Goal: Entertainment & Leisure: Browse casually

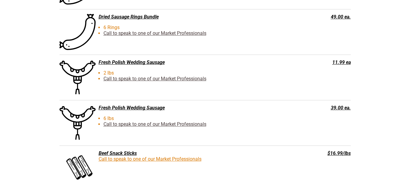
scroll to position [1098, 0]
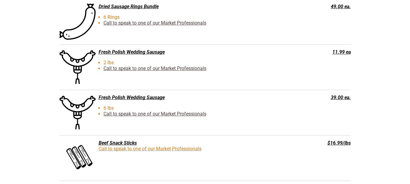
click at [133, 54] on div "Fresh Polish Wedding Sausage" at bounding box center [174, 52] width 230 height 6
click at [105, 67] on link "Call to speak to one of our Market Professionals" at bounding box center [154, 68] width 103 height 6
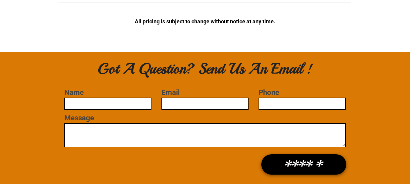
scroll to position [1559, 0]
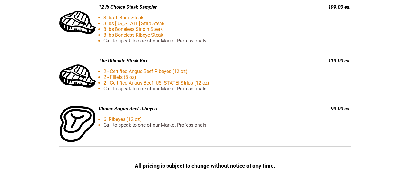
drag, startPoint x: 408, startPoint y: 140, endPoint x: 412, endPoint y: 133, distance: 8.3
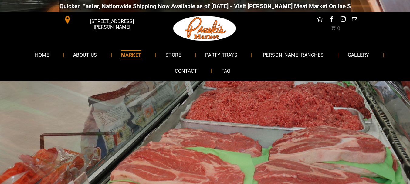
scroll to position [7, 0]
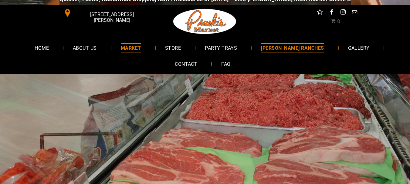
click at [293, 51] on span "[PERSON_NAME] RANCHES" at bounding box center [292, 47] width 63 height 9
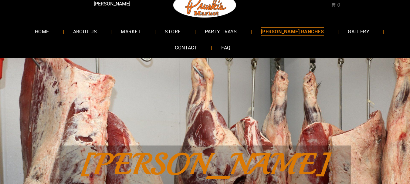
scroll to position [18, 0]
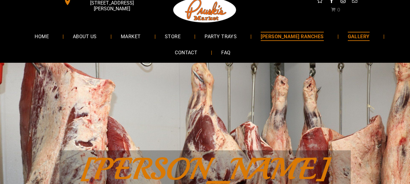
click at [347, 38] on span "GALLERY" at bounding box center [358, 36] width 22 height 9
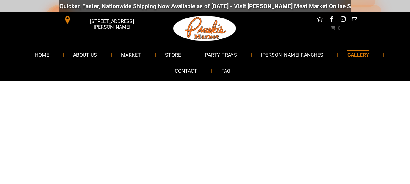
scroll to position [103, 0]
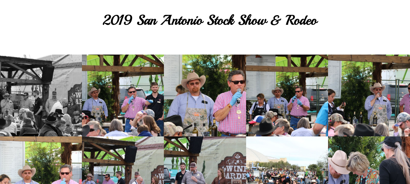
click at [53, 113] on link at bounding box center [41, 96] width 82 height 82
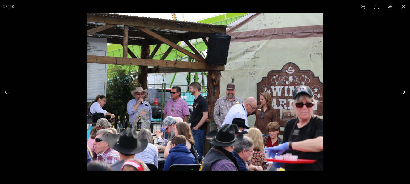
click at [403, 91] on button at bounding box center [398, 92] width 21 height 30
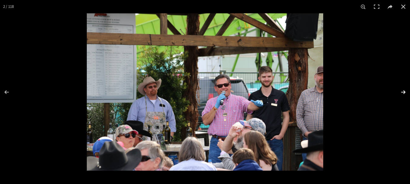
click at [403, 91] on button at bounding box center [398, 92] width 21 height 30
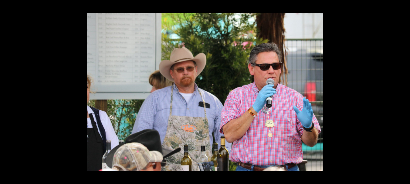
click at [403, 91] on button at bounding box center [398, 92] width 21 height 30
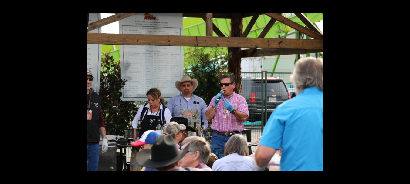
click at [403, 91] on button at bounding box center [398, 92] width 21 height 30
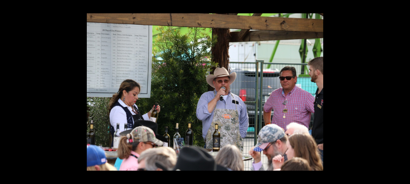
click at [403, 91] on button at bounding box center [398, 92] width 21 height 30
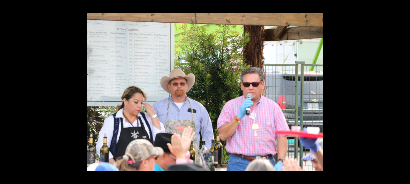
click at [403, 91] on button at bounding box center [398, 92] width 21 height 30
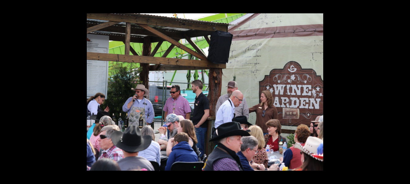
click at [403, 91] on button at bounding box center [398, 92] width 21 height 30
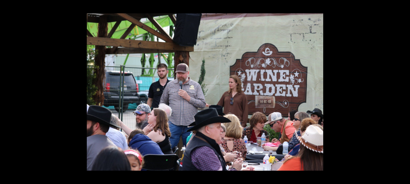
click at [403, 91] on button at bounding box center [398, 92] width 21 height 30
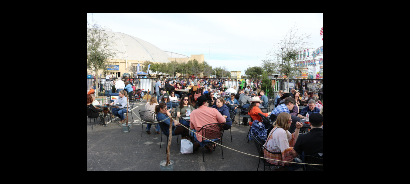
click at [403, 91] on button at bounding box center [398, 92] width 21 height 30
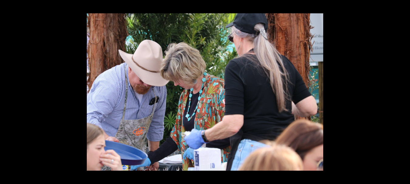
click at [403, 91] on button at bounding box center [398, 92] width 21 height 30
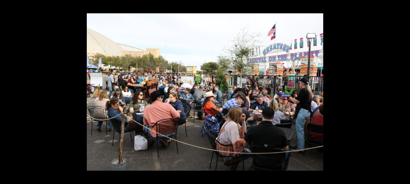
click at [403, 91] on button at bounding box center [398, 92] width 21 height 30
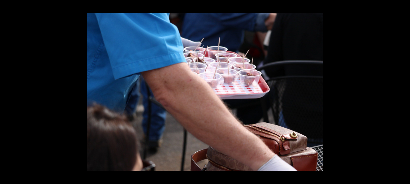
click at [403, 91] on button at bounding box center [398, 92] width 21 height 30
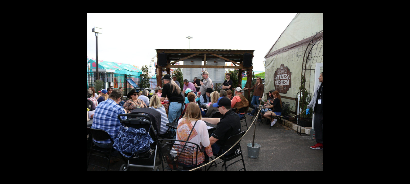
click at [403, 91] on button at bounding box center [398, 92] width 21 height 30
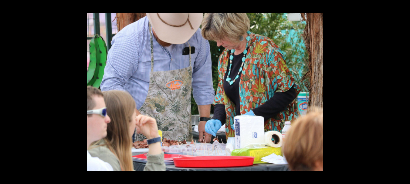
click at [403, 91] on button at bounding box center [398, 92] width 21 height 30
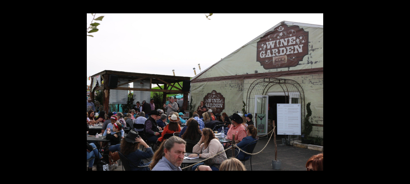
click at [403, 91] on button at bounding box center [398, 92] width 21 height 30
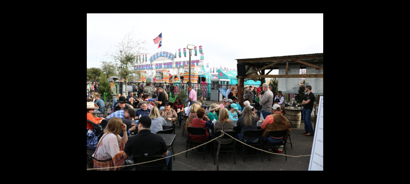
click at [403, 91] on button at bounding box center [398, 92] width 21 height 30
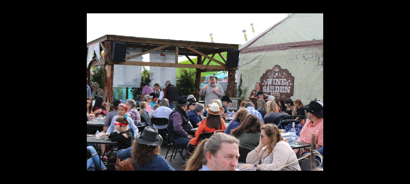
click at [403, 91] on button at bounding box center [398, 92] width 21 height 30
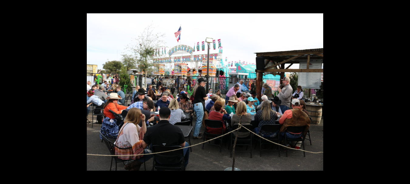
click at [403, 91] on button at bounding box center [398, 92] width 21 height 30
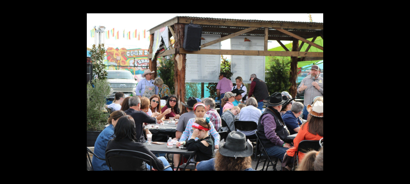
click at [403, 91] on button at bounding box center [398, 92] width 21 height 30
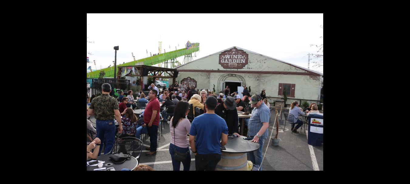
click at [403, 91] on button at bounding box center [398, 92] width 21 height 30
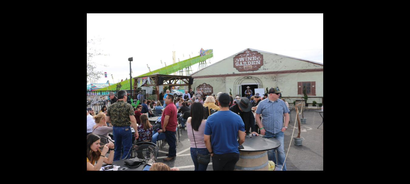
click at [403, 91] on button at bounding box center [398, 92] width 21 height 30
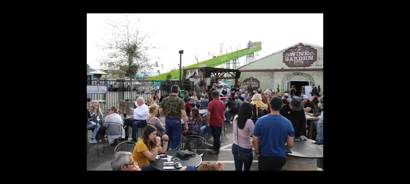
click at [403, 91] on button at bounding box center [398, 92] width 21 height 30
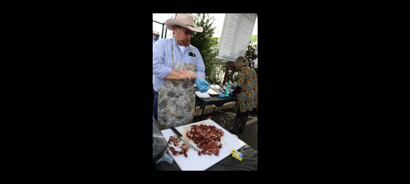
click at [403, 91] on button at bounding box center [398, 92] width 21 height 30
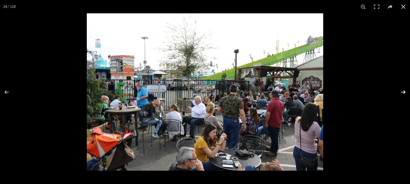
click at [401, 91] on button at bounding box center [398, 92] width 21 height 30
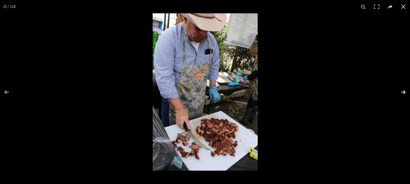
click at [401, 91] on button at bounding box center [398, 92] width 21 height 30
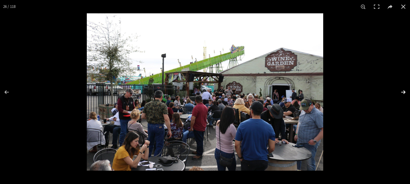
click at [401, 91] on button at bounding box center [398, 92] width 21 height 30
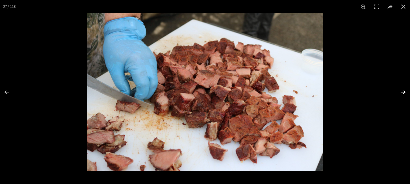
click at [401, 91] on button at bounding box center [398, 92] width 21 height 30
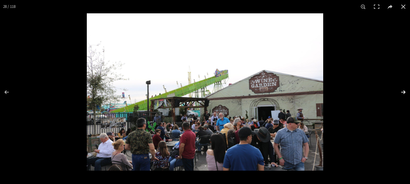
click at [401, 91] on button at bounding box center [398, 92] width 21 height 30
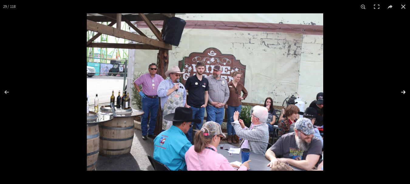
click at [401, 91] on button at bounding box center [398, 92] width 21 height 30
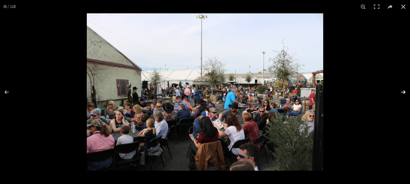
click at [401, 91] on button at bounding box center [398, 92] width 21 height 30
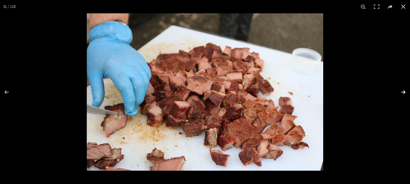
click at [401, 91] on button at bounding box center [398, 92] width 21 height 30
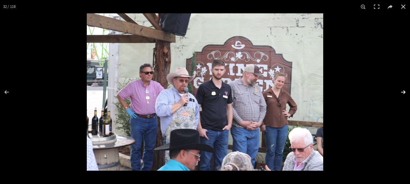
click at [401, 91] on button at bounding box center [398, 92] width 21 height 30
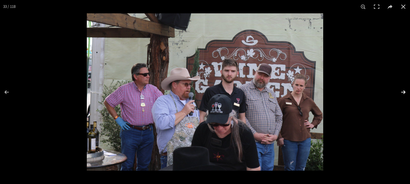
click at [401, 91] on button at bounding box center [398, 92] width 21 height 30
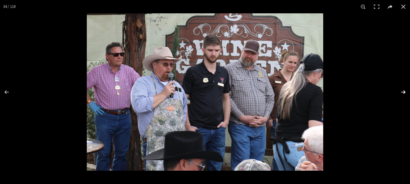
click at [401, 91] on button at bounding box center [398, 92] width 21 height 30
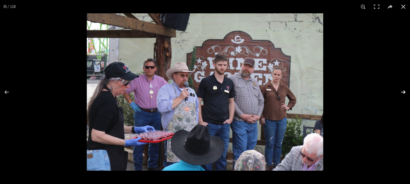
click at [401, 91] on button at bounding box center [398, 92] width 21 height 30
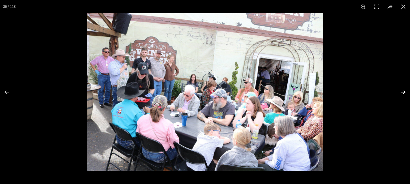
click at [401, 91] on button at bounding box center [398, 92] width 21 height 30
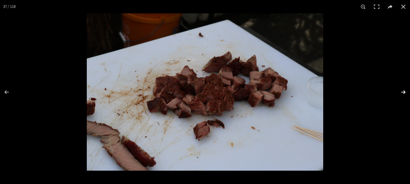
click at [401, 91] on button at bounding box center [398, 92] width 21 height 30
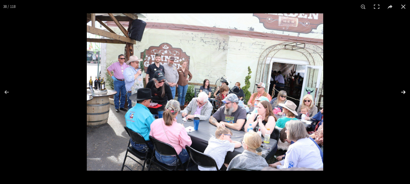
click at [401, 91] on button at bounding box center [398, 92] width 21 height 30
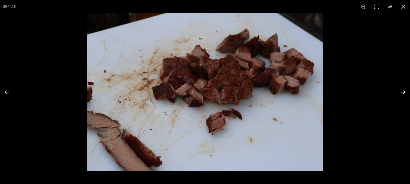
click at [401, 91] on button at bounding box center [398, 92] width 21 height 30
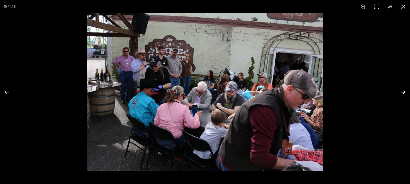
click at [401, 91] on button at bounding box center [398, 92] width 21 height 30
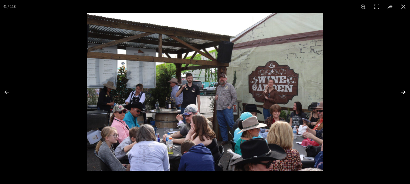
click at [401, 91] on button at bounding box center [398, 92] width 21 height 30
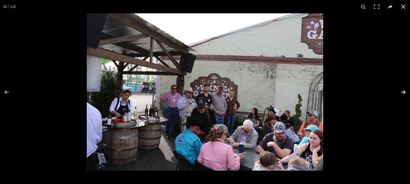
click at [401, 91] on button at bounding box center [398, 92] width 21 height 30
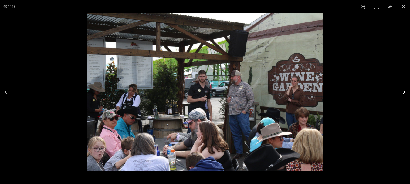
click at [401, 91] on button at bounding box center [398, 92] width 21 height 30
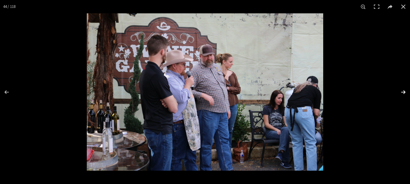
click at [401, 91] on button at bounding box center [398, 92] width 21 height 30
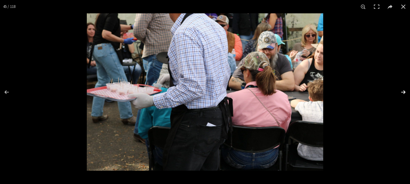
click at [401, 91] on button at bounding box center [398, 92] width 21 height 30
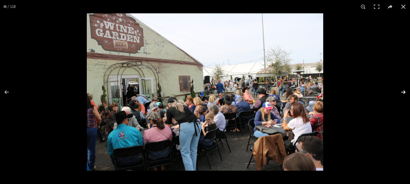
click at [401, 91] on button at bounding box center [398, 92] width 21 height 30
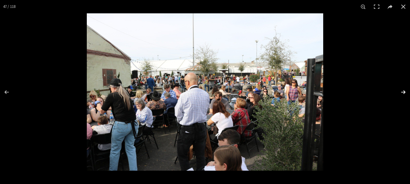
click at [401, 91] on button at bounding box center [398, 92] width 21 height 30
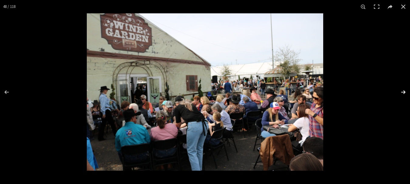
click at [401, 91] on button at bounding box center [398, 92] width 21 height 30
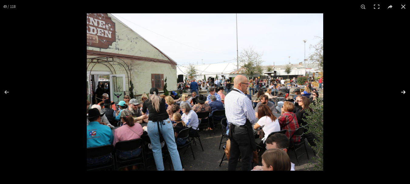
click at [401, 91] on button at bounding box center [398, 92] width 21 height 30
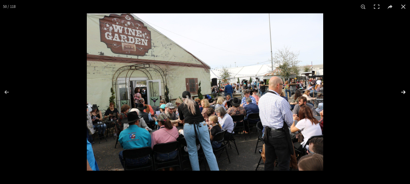
click at [401, 91] on button at bounding box center [398, 92] width 21 height 30
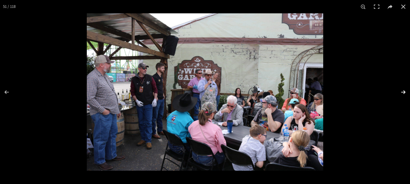
click at [401, 91] on button at bounding box center [398, 92] width 21 height 30
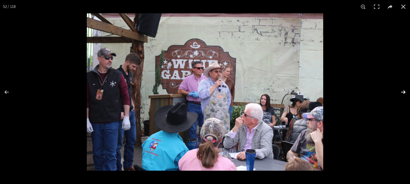
click at [401, 91] on button at bounding box center [398, 92] width 21 height 30
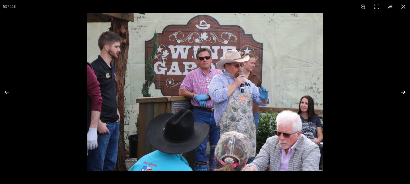
click at [401, 91] on button at bounding box center [398, 92] width 21 height 30
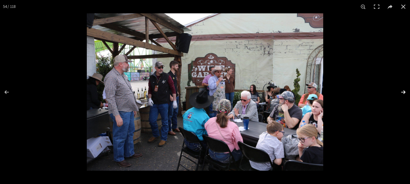
click at [401, 91] on button at bounding box center [398, 92] width 21 height 30
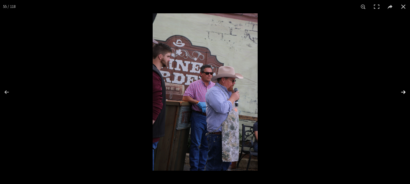
click at [401, 91] on button at bounding box center [398, 92] width 21 height 30
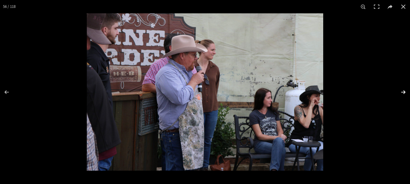
click at [401, 91] on button at bounding box center [398, 92] width 21 height 30
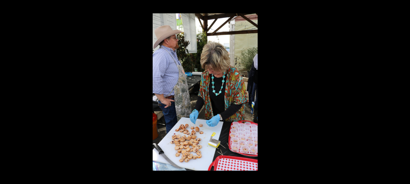
click at [401, 91] on button at bounding box center [398, 92] width 21 height 30
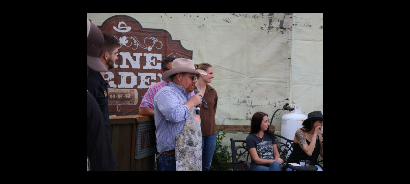
click at [401, 91] on button at bounding box center [398, 92] width 21 height 30
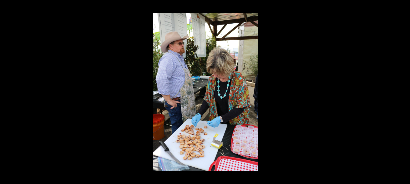
click at [401, 91] on button at bounding box center [398, 92] width 21 height 30
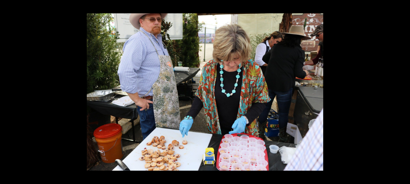
click at [401, 91] on button at bounding box center [398, 92] width 21 height 30
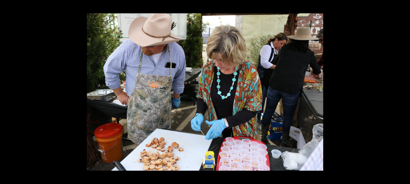
click at [401, 91] on button at bounding box center [398, 92] width 21 height 30
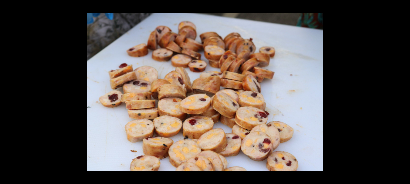
click at [401, 91] on button at bounding box center [398, 92] width 21 height 30
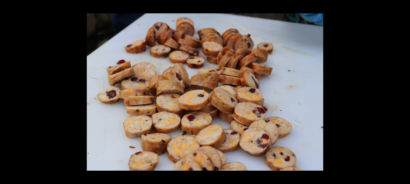
click at [401, 91] on button at bounding box center [398, 92] width 21 height 30
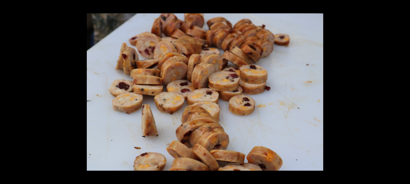
click at [401, 91] on button at bounding box center [398, 92] width 21 height 30
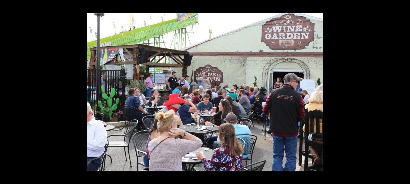
click at [401, 91] on button at bounding box center [398, 92] width 21 height 30
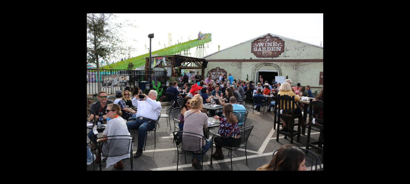
click at [401, 91] on button at bounding box center [398, 92] width 21 height 30
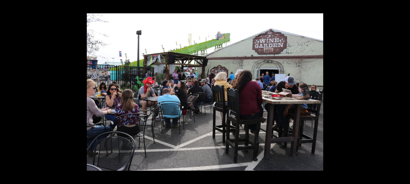
click at [401, 91] on button at bounding box center [398, 92] width 21 height 30
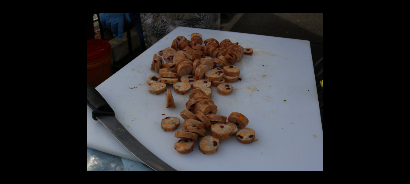
click at [401, 91] on button at bounding box center [398, 92] width 21 height 30
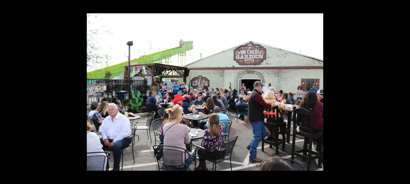
click at [401, 91] on button at bounding box center [398, 92] width 21 height 30
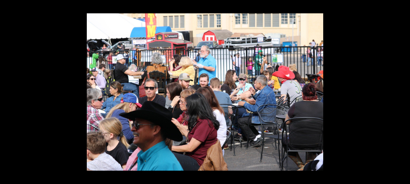
click at [401, 91] on button at bounding box center [398, 92] width 21 height 30
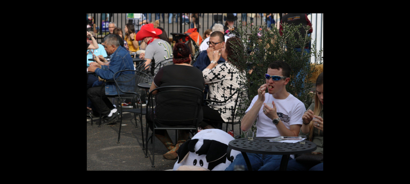
click at [401, 91] on button at bounding box center [398, 92] width 21 height 30
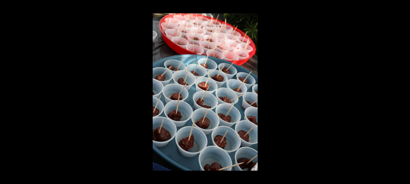
click at [401, 91] on button at bounding box center [398, 92] width 21 height 30
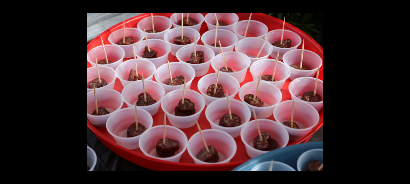
click at [401, 91] on button at bounding box center [398, 92] width 21 height 30
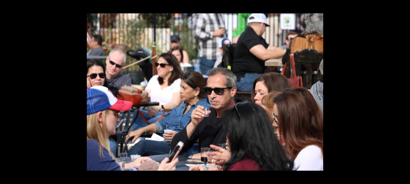
click at [401, 91] on button at bounding box center [398, 92] width 21 height 30
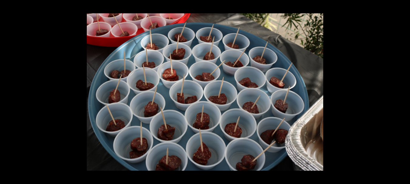
click at [401, 91] on button at bounding box center [398, 92] width 21 height 30
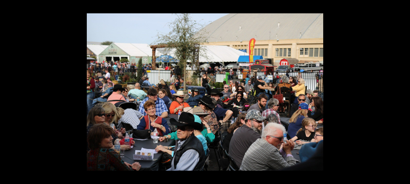
click at [401, 91] on button at bounding box center [398, 92] width 21 height 30
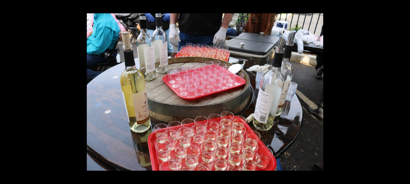
click at [401, 91] on button at bounding box center [398, 92] width 21 height 30
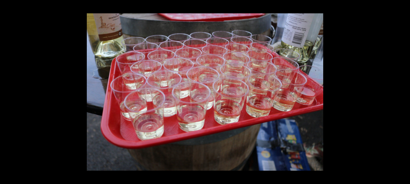
click at [401, 91] on button at bounding box center [398, 92] width 21 height 30
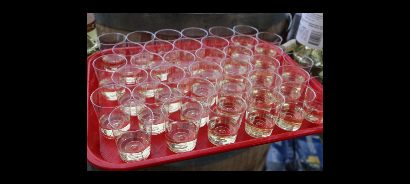
click at [401, 91] on button at bounding box center [398, 92] width 21 height 30
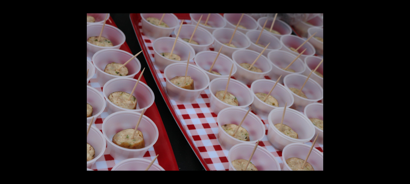
click at [401, 91] on button at bounding box center [398, 92] width 21 height 30
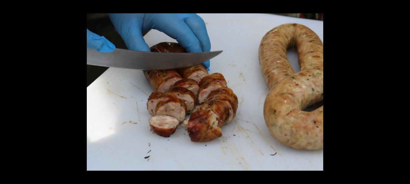
click at [401, 91] on button at bounding box center [398, 92] width 21 height 30
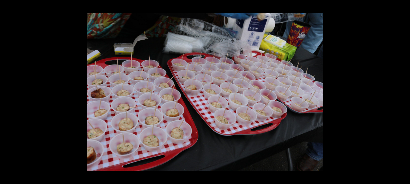
click at [401, 91] on button at bounding box center [398, 92] width 21 height 30
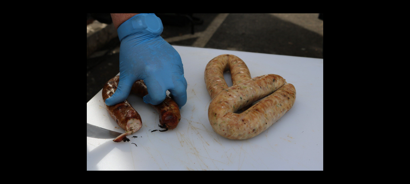
click at [401, 91] on button at bounding box center [398, 92] width 21 height 30
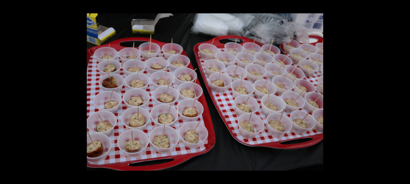
click at [401, 91] on button at bounding box center [398, 92] width 21 height 30
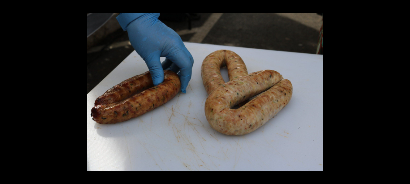
click at [401, 91] on button at bounding box center [398, 92] width 21 height 30
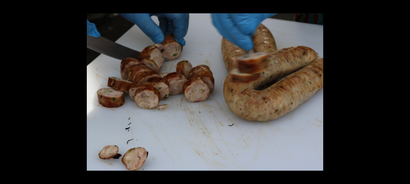
click at [401, 91] on button at bounding box center [398, 92] width 21 height 30
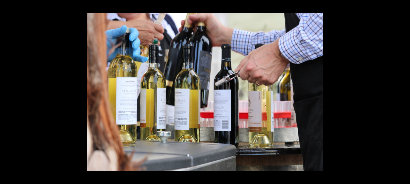
click at [401, 91] on button at bounding box center [398, 92] width 21 height 30
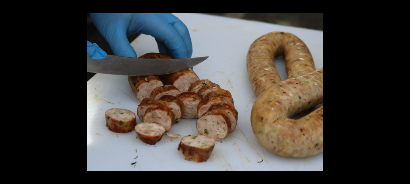
click at [401, 91] on button at bounding box center [398, 92] width 21 height 30
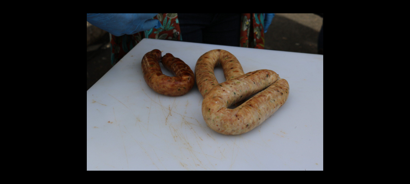
click at [401, 91] on button at bounding box center [398, 92] width 21 height 30
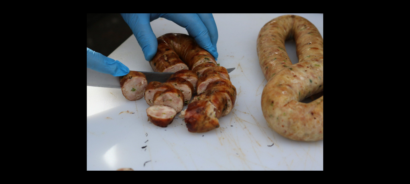
click at [401, 91] on button at bounding box center [398, 92] width 21 height 30
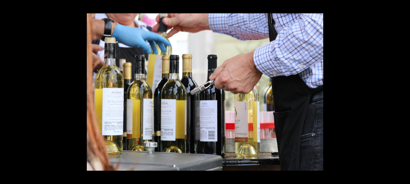
click at [401, 91] on button at bounding box center [398, 92] width 21 height 30
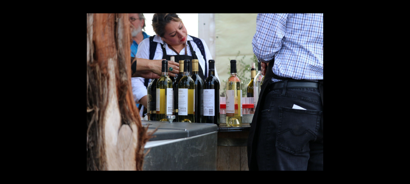
click at [401, 91] on button at bounding box center [398, 92] width 21 height 30
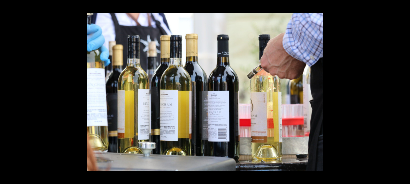
click at [401, 91] on button at bounding box center [398, 92] width 21 height 30
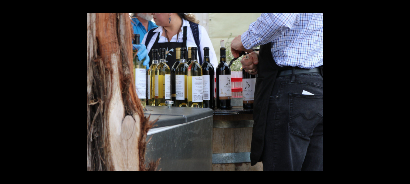
click at [401, 91] on button at bounding box center [398, 92] width 21 height 30
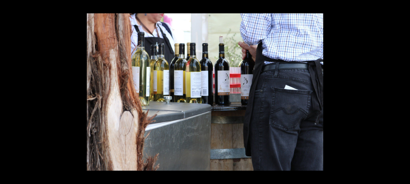
click at [401, 91] on button at bounding box center [398, 92] width 21 height 30
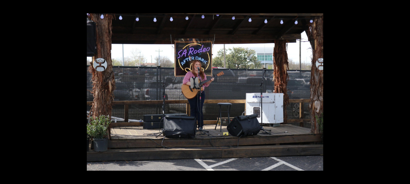
click at [401, 91] on button at bounding box center [398, 92] width 21 height 30
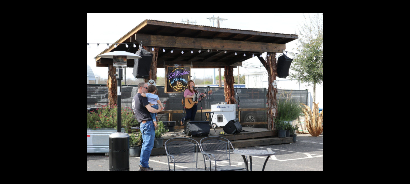
click at [401, 91] on button at bounding box center [398, 92] width 21 height 30
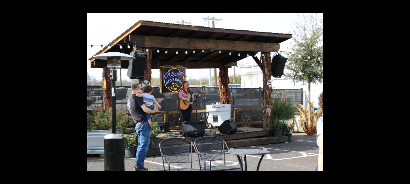
click at [401, 91] on button at bounding box center [398, 92] width 21 height 30
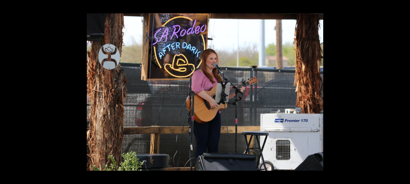
click at [401, 91] on button at bounding box center [398, 92] width 21 height 30
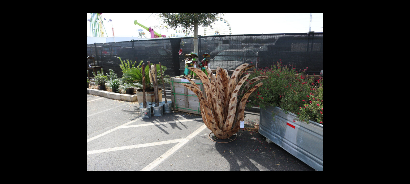
click at [401, 91] on button at bounding box center [398, 92] width 21 height 30
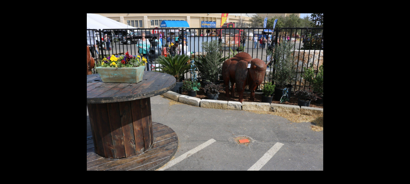
click at [401, 91] on button at bounding box center [398, 92] width 21 height 30
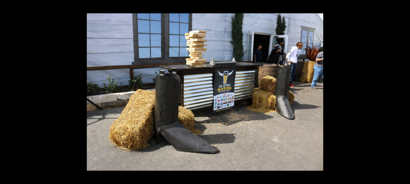
click at [401, 91] on button at bounding box center [398, 92] width 21 height 30
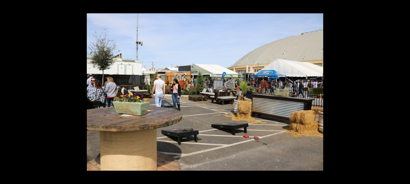
click at [401, 91] on button at bounding box center [398, 92] width 21 height 30
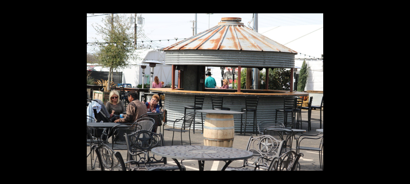
click at [401, 91] on button at bounding box center [398, 92] width 21 height 30
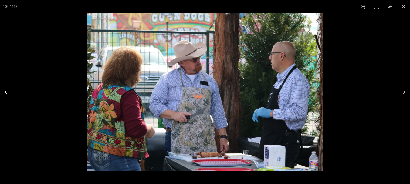
click at [2, 91] on button at bounding box center [10, 92] width 21 height 30
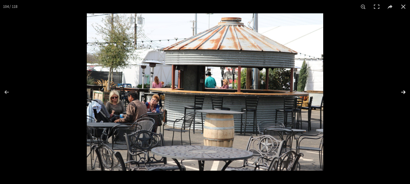
click at [401, 91] on button at bounding box center [398, 92] width 21 height 30
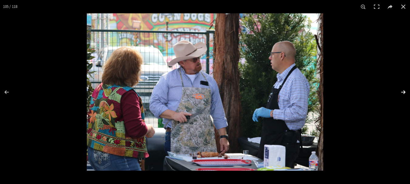
click at [401, 91] on button at bounding box center [398, 92] width 21 height 30
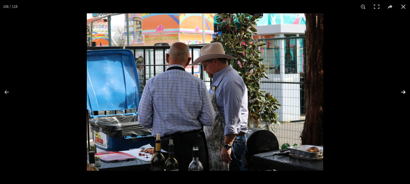
click at [401, 91] on button at bounding box center [398, 92] width 21 height 30
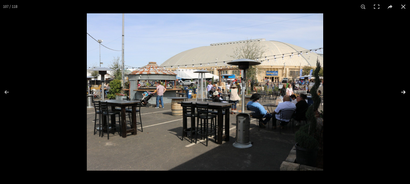
click at [401, 91] on button at bounding box center [398, 92] width 21 height 30
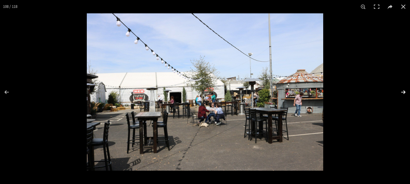
click at [401, 91] on button at bounding box center [398, 92] width 21 height 30
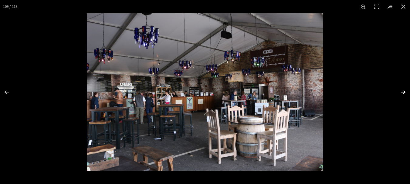
click at [401, 91] on button at bounding box center [398, 92] width 21 height 30
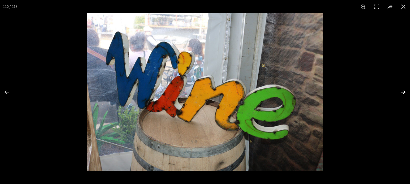
click at [401, 91] on button at bounding box center [398, 92] width 21 height 30
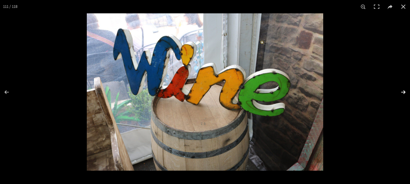
click at [401, 91] on button at bounding box center [398, 92] width 21 height 30
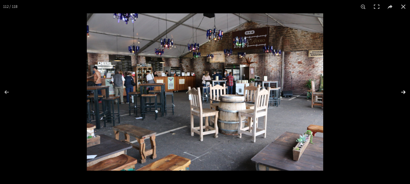
click at [401, 91] on button at bounding box center [398, 92] width 21 height 30
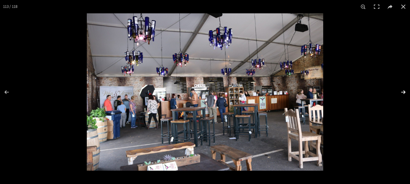
click at [401, 91] on button at bounding box center [398, 92] width 21 height 30
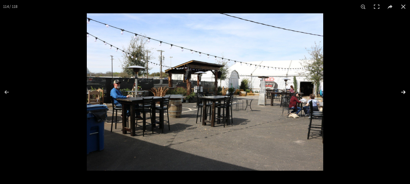
click at [401, 91] on button at bounding box center [398, 92] width 21 height 30
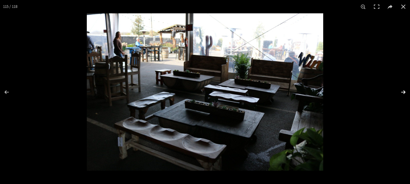
click at [401, 91] on button at bounding box center [398, 92] width 21 height 30
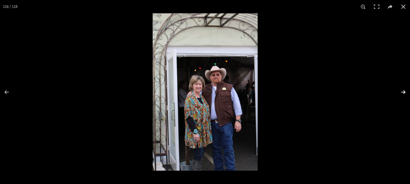
click at [401, 91] on button at bounding box center [398, 92] width 21 height 30
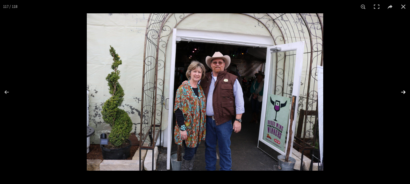
click at [403, 93] on button at bounding box center [398, 92] width 21 height 30
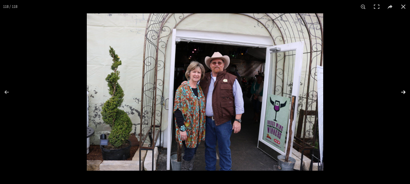
click at [403, 93] on button at bounding box center [398, 92] width 21 height 30
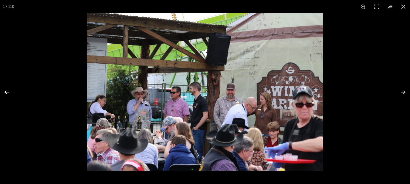
click at [2, 91] on button at bounding box center [10, 92] width 21 height 30
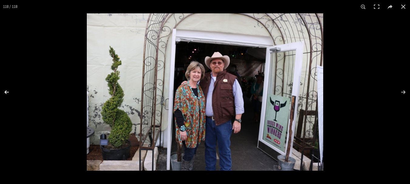
click at [2, 91] on button at bounding box center [10, 92] width 21 height 30
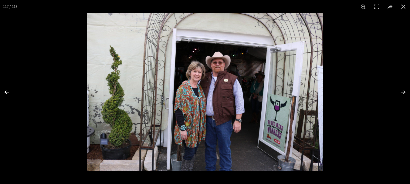
click at [2, 91] on button at bounding box center [10, 92] width 21 height 30
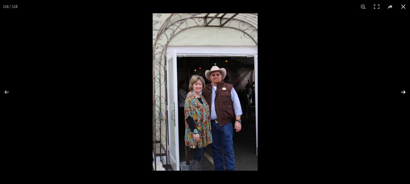
click at [403, 92] on button at bounding box center [398, 92] width 21 height 30
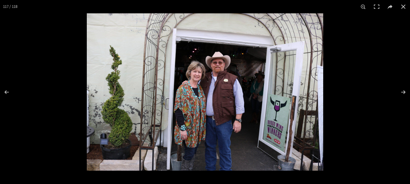
click at [209, 87] on img at bounding box center [205, 91] width 236 height 157
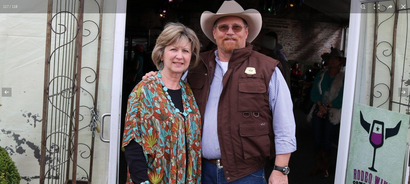
click at [209, 87] on img at bounding box center [199, 100] width 582 height 388
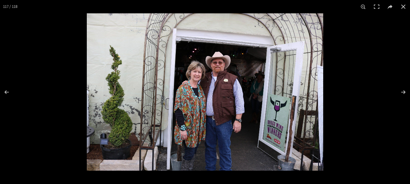
click at [205, 114] on img at bounding box center [205, 91] width 236 height 157
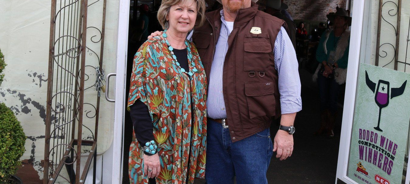
click at [205, 114] on img at bounding box center [204, 59] width 582 height 388
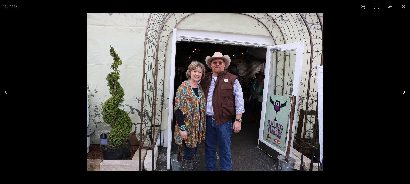
click at [403, 93] on button at bounding box center [398, 92] width 21 height 30
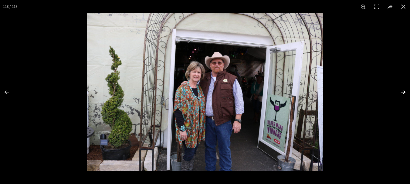
click at [403, 93] on button at bounding box center [398, 92] width 21 height 30
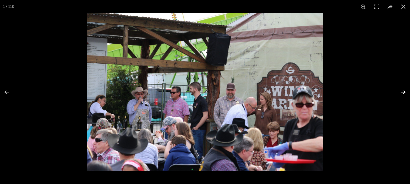
click at [403, 93] on button at bounding box center [398, 92] width 21 height 30
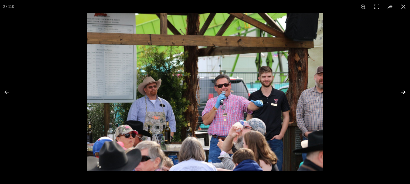
click at [403, 93] on button at bounding box center [398, 92] width 21 height 30
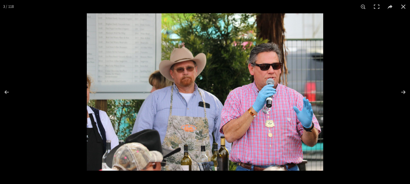
click at [263, 99] on img at bounding box center [205, 91] width 236 height 157
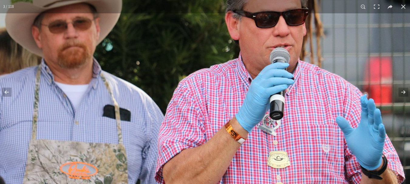
drag, startPoint x: 263, startPoint y: 99, endPoint x: 259, endPoint y: 103, distance: 5.4
click at [259, 103] on img at bounding box center [119, 81] width 582 height 388
click at [403, 92] on button at bounding box center [398, 92] width 21 height 30
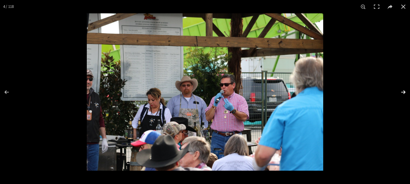
click at [402, 92] on button at bounding box center [398, 92] width 21 height 30
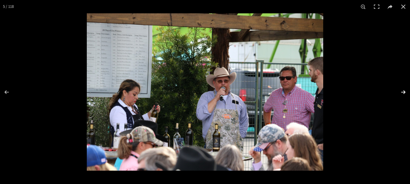
click at [402, 92] on button at bounding box center [398, 92] width 21 height 30
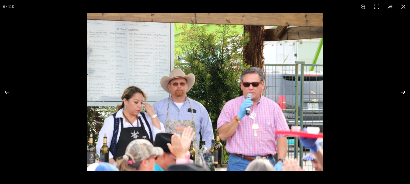
click at [402, 92] on button at bounding box center [398, 92] width 21 height 30
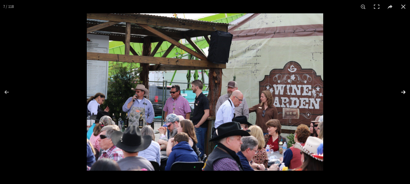
click at [402, 92] on button at bounding box center [398, 92] width 21 height 30
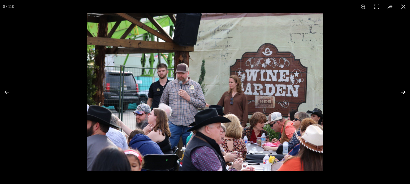
click at [402, 92] on button at bounding box center [398, 92] width 21 height 30
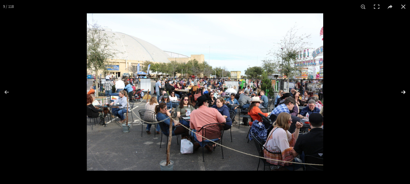
click at [402, 92] on button at bounding box center [398, 92] width 21 height 30
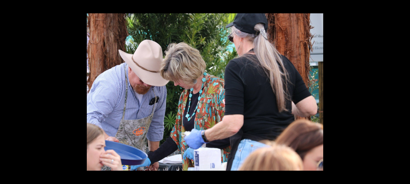
click at [402, 92] on button at bounding box center [398, 92] width 21 height 30
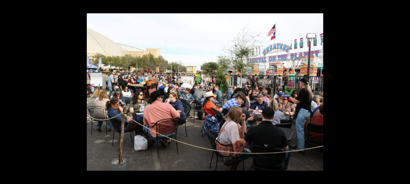
click at [402, 92] on button at bounding box center [398, 92] width 21 height 30
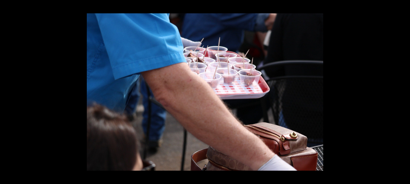
click at [402, 92] on button at bounding box center [398, 92] width 21 height 30
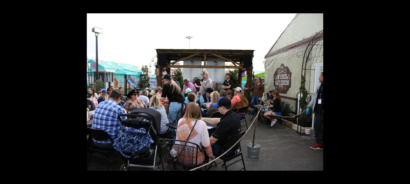
click at [402, 92] on button at bounding box center [398, 92] width 21 height 30
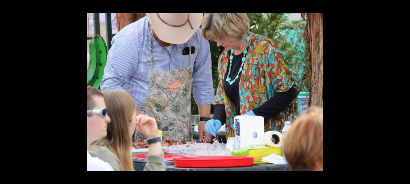
click at [402, 92] on button at bounding box center [398, 92] width 21 height 30
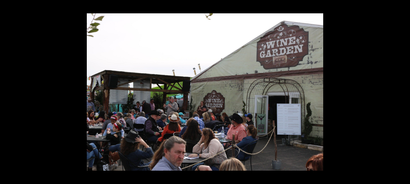
click at [402, 92] on button at bounding box center [398, 92] width 21 height 30
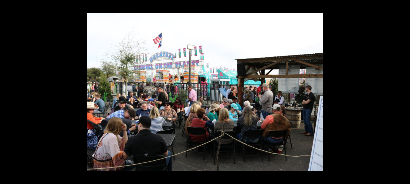
click at [402, 92] on button at bounding box center [398, 92] width 21 height 30
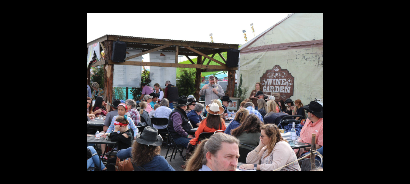
click at [402, 92] on button at bounding box center [398, 92] width 21 height 30
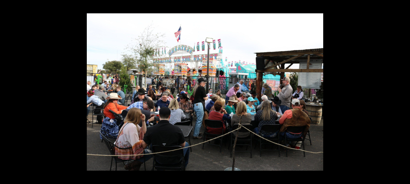
click at [402, 92] on button at bounding box center [398, 92] width 21 height 30
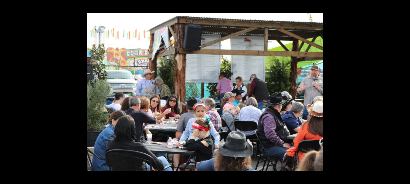
click at [402, 92] on button at bounding box center [398, 92] width 21 height 30
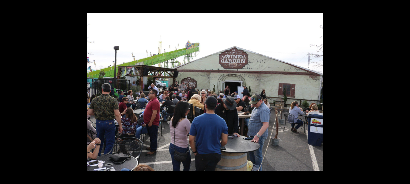
click at [402, 92] on button at bounding box center [398, 92] width 21 height 30
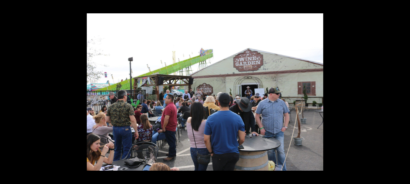
click at [402, 92] on button at bounding box center [398, 92] width 21 height 30
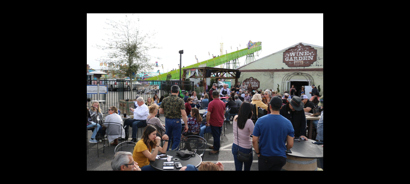
click at [402, 92] on button at bounding box center [398, 92] width 21 height 30
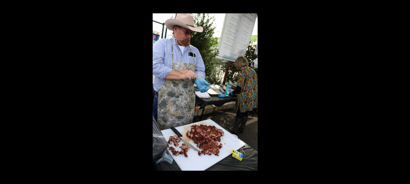
click at [402, 92] on button at bounding box center [398, 92] width 21 height 30
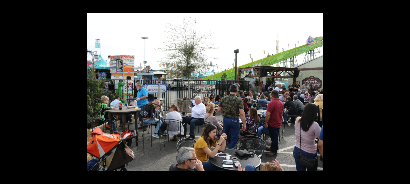
click at [402, 92] on button at bounding box center [398, 92] width 21 height 30
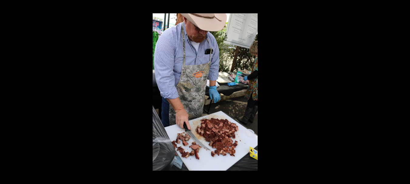
click at [402, 92] on button at bounding box center [398, 92] width 21 height 30
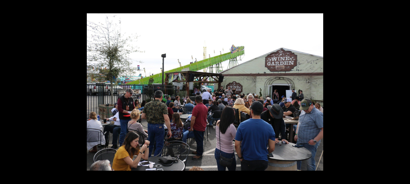
click at [402, 92] on button at bounding box center [398, 92] width 21 height 30
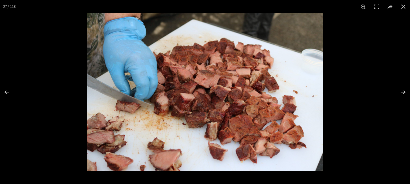
click at [219, 107] on img at bounding box center [205, 91] width 236 height 157
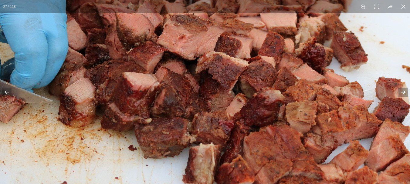
click at [403, 89] on button at bounding box center [398, 92] width 21 height 30
